Goal: Task Accomplishment & Management: Complete application form

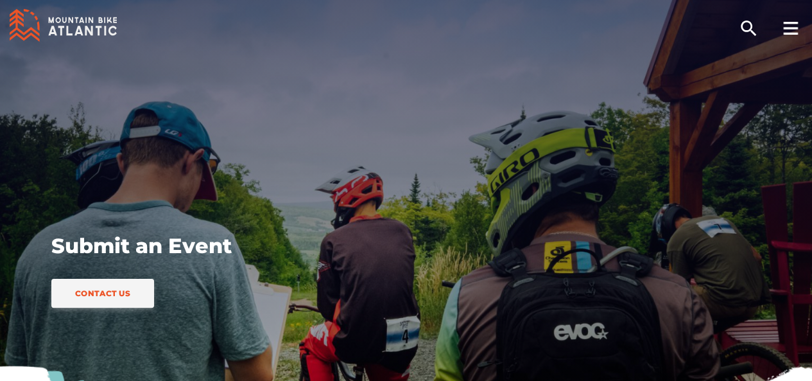
scroll to position [321, 0]
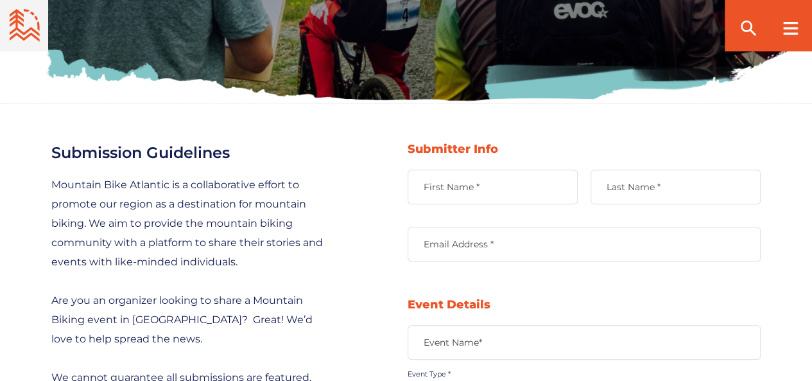
click at [472, 187] on label "First Name *" at bounding box center [493, 187] width 170 height 12
click at [472, 187] on input "First Name *" at bounding box center [493, 187] width 170 height 35
click at [474, 192] on input "S" at bounding box center [493, 187] width 170 height 35
drag, startPoint x: 479, startPoint y: 187, endPoint x: 312, endPoint y: 181, distance: 167.0
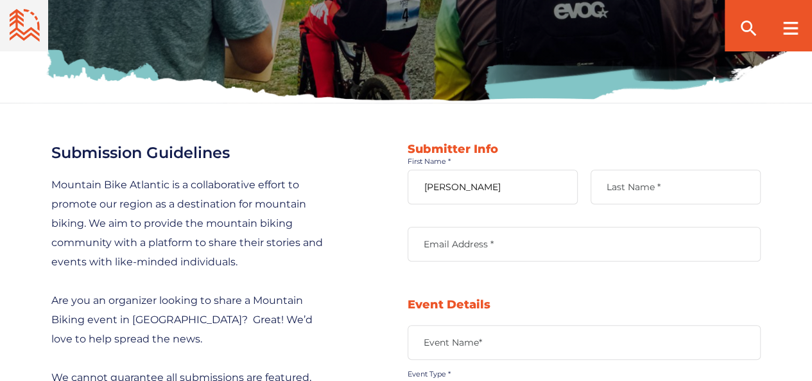
type input "[PERSON_NAME]"
click at [652, 187] on label "Last Name *" at bounding box center [676, 187] width 170 height 12
click at [652, 187] on input "Last Name *" at bounding box center [676, 187] width 170 height 35
paste input "[PERSON_NAME]"
type input "[PERSON_NAME]"
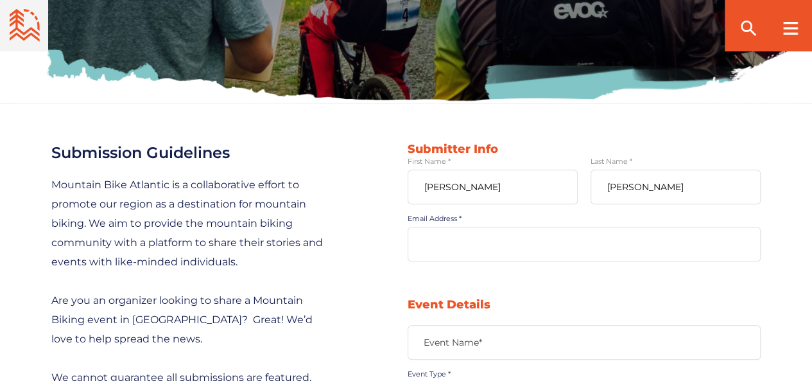
click at [508, 233] on input "Email Address *" at bounding box center [584, 244] width 353 height 35
type input "[EMAIL_ADDRESS][DOMAIN_NAME]"
click at [478, 330] on input "Event Name*" at bounding box center [584, 342] width 353 height 35
type input "4th International Summit on Gravitation, Astrophysics and Cosmology"
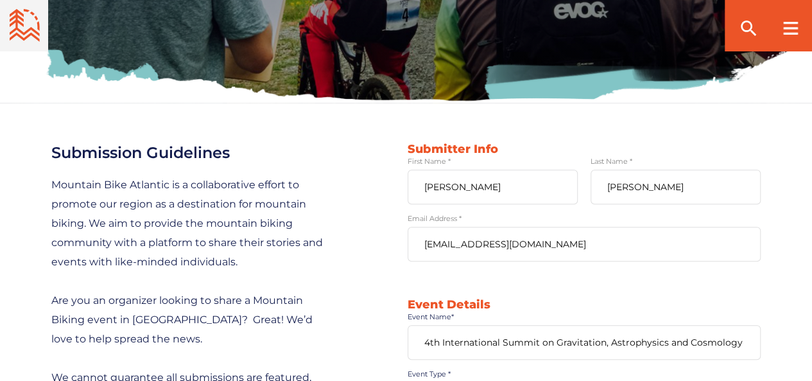
type input "[URL][DOMAIN_NAME]"
type textarea "[GEOGRAPHIC_DATA]"
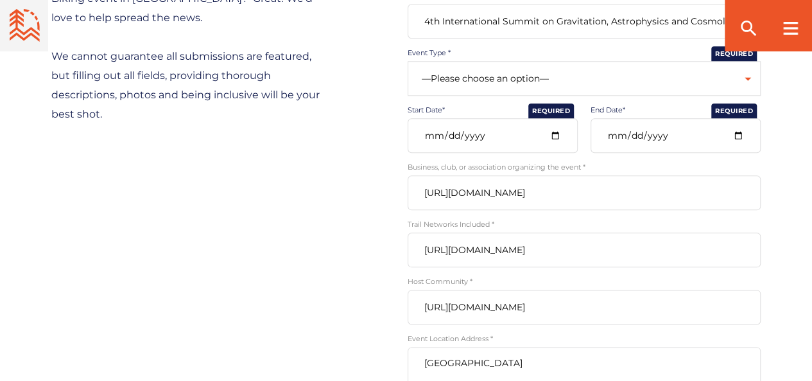
click at [516, 81] on select "—Please choose an option— Community Clinic Festival Race" at bounding box center [584, 78] width 353 height 35
select select "502"
click at [408, 61] on select "—Please choose an option— Community Clinic Festival Race" at bounding box center [584, 78] width 353 height 35
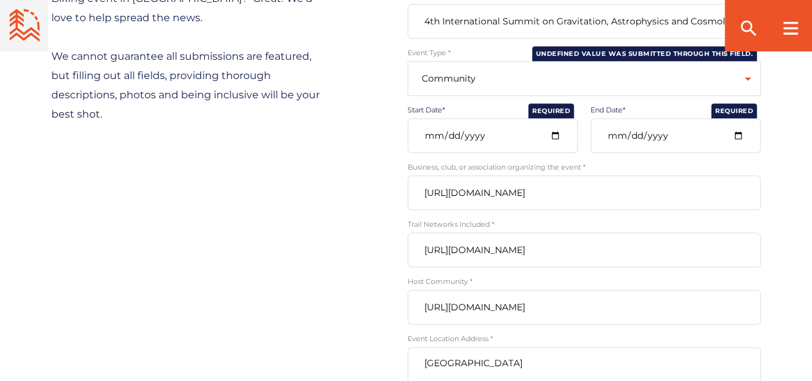
click at [559, 134] on input "Start Date*" at bounding box center [493, 135] width 170 height 35
type input "[DATE]"
click at [738, 134] on input "End Date*" at bounding box center [676, 135] width 170 height 35
type input "[DATE]"
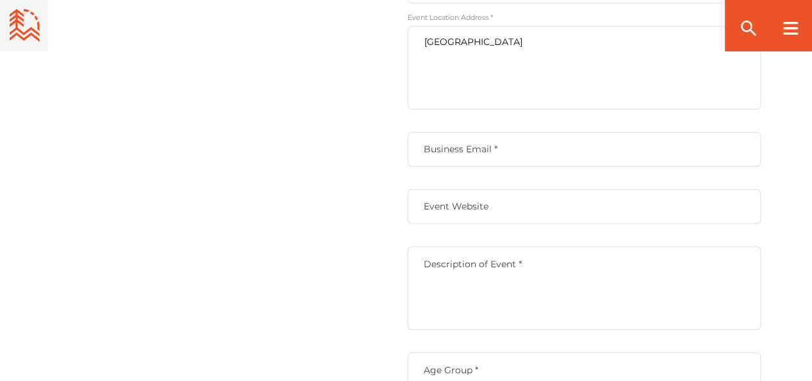
click at [528, 159] on input "Business Email *" at bounding box center [584, 149] width 353 height 35
paste input "[PERSON_NAME]"
type input "[PERSON_NAME]"
click at [690, 281] on textarea "Description of Event *" at bounding box center [584, 287] width 353 height 83
click at [487, 150] on label "Business Email *" at bounding box center [584, 149] width 353 height 12
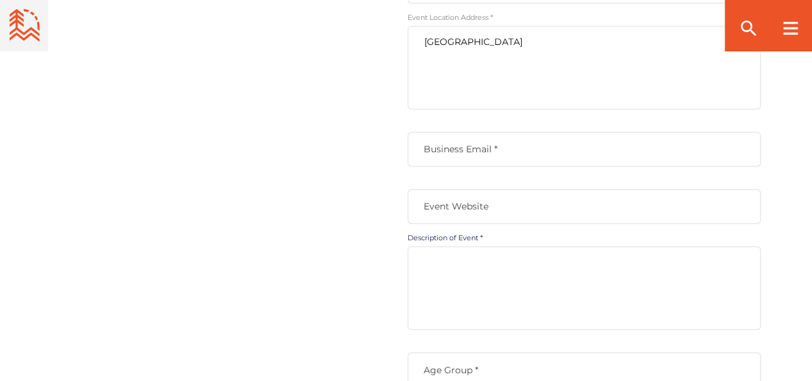
click at [487, 150] on input "Business Email *" at bounding box center [584, 149] width 353 height 35
paste input "[EMAIL_ADDRESS][DOMAIN_NAME]"
type input "[EMAIL_ADDRESS][DOMAIN_NAME]"
click at [473, 209] on label "Event Website" at bounding box center [584, 206] width 353 height 12
click at [473, 209] on input "Event Website" at bounding box center [584, 206] width 353 height 35
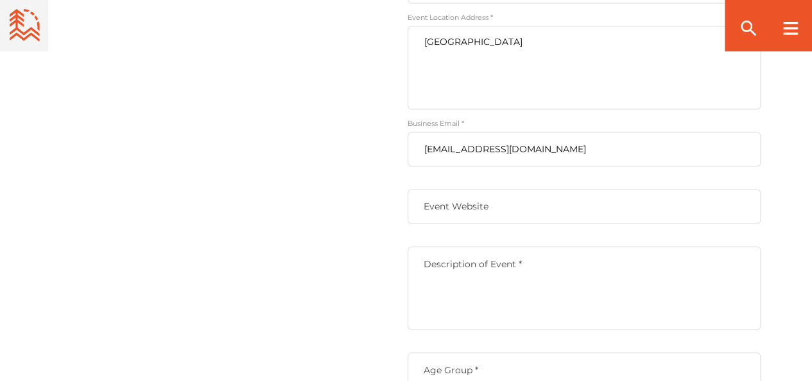
click at [614, 317] on textarea "Description of Event *" at bounding box center [584, 287] width 353 height 83
click at [500, 211] on label "Event Website" at bounding box center [584, 206] width 353 height 12
click at [500, 211] on input "Event Website" at bounding box center [584, 206] width 353 height 35
paste input "[URL][DOMAIN_NAME]"
type input "[URL][DOMAIN_NAME]"
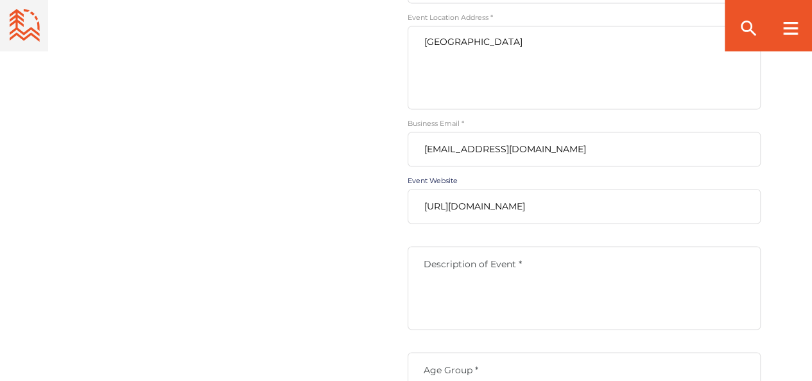
click at [425, 287] on textarea "Description of Event *" at bounding box center [584, 287] width 353 height 83
click at [430, 271] on textarea "Description of Event *" at bounding box center [584, 287] width 353 height 83
drag, startPoint x: 600, startPoint y: 308, endPoint x: 531, endPoint y: 305, distance: 69.4
click at [587, 307] on textarea "Description of Event *" at bounding box center [584, 287] width 353 height 83
click at [531, 305] on textarea "Description of Event *" at bounding box center [584, 287] width 353 height 83
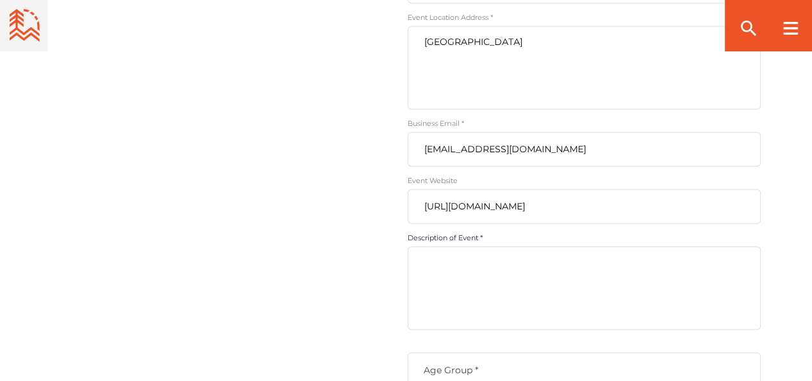
paste textarea "Lo ips dolorsita co adipis eli se doe 8te Incididuntutl Etdolo ma Aliquaenima, …"
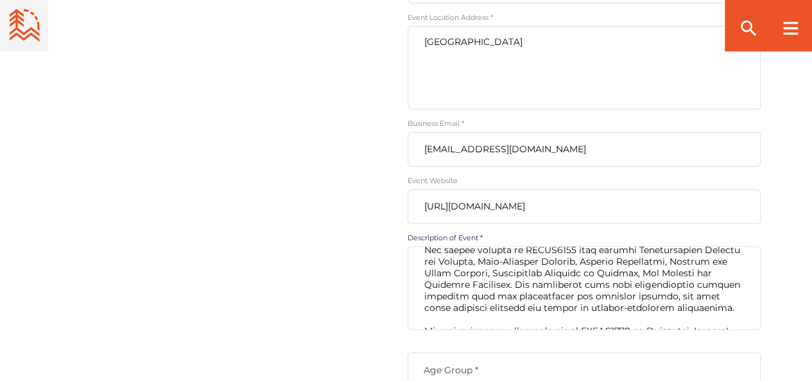
scroll to position [1284, 0]
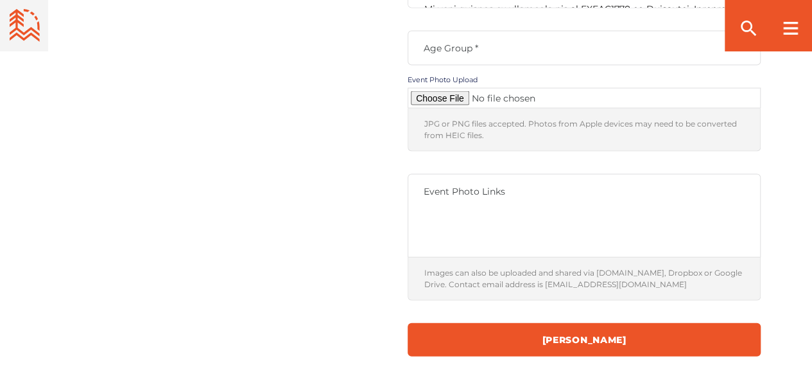
type textarea "Lo ips dolorsita co adipis eli se doe 8te Incididuntutl Etdolo ma Aliquaenima, …"
click at [457, 53] on label "Age Group *" at bounding box center [584, 48] width 353 height 12
click at [457, 53] on input "Age Group *" at bounding box center [584, 48] width 353 height 35
click at [455, 62] on input "Age Group *" at bounding box center [584, 48] width 353 height 35
type input "Adults"
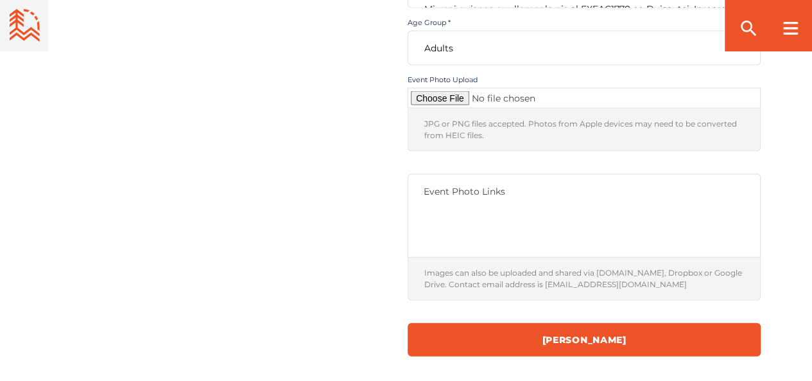
click at [442, 96] on input "Contact form" at bounding box center [584, 98] width 353 height 21
type input "C:\fakepath\CallforAbstracts.jpg"
click at [482, 196] on label "Event Photo Links" at bounding box center [584, 192] width 353 height 12
click at [482, 196] on textarea "Event Photo Links" at bounding box center [584, 215] width 353 height 83
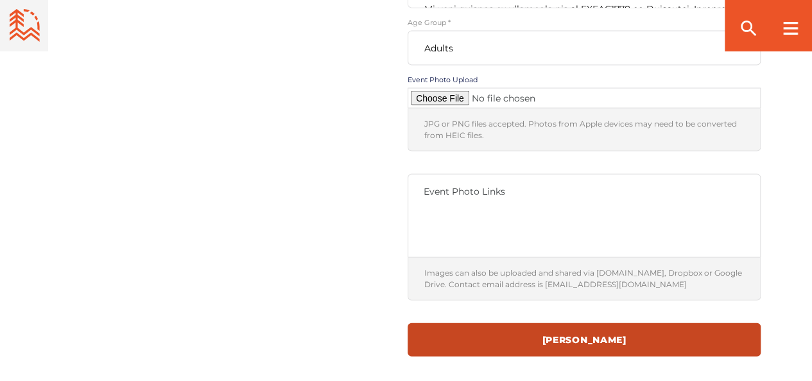
click at [575, 336] on input "[PERSON_NAME]" at bounding box center [584, 339] width 353 height 33
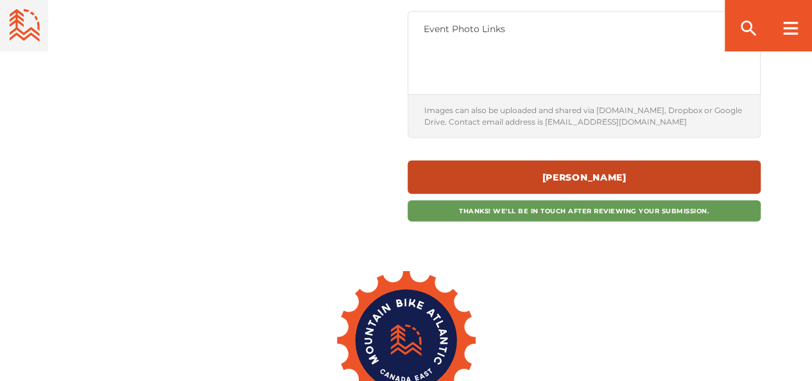
scroll to position [0, 0]
